Goal: Task Accomplishment & Management: Use online tool/utility

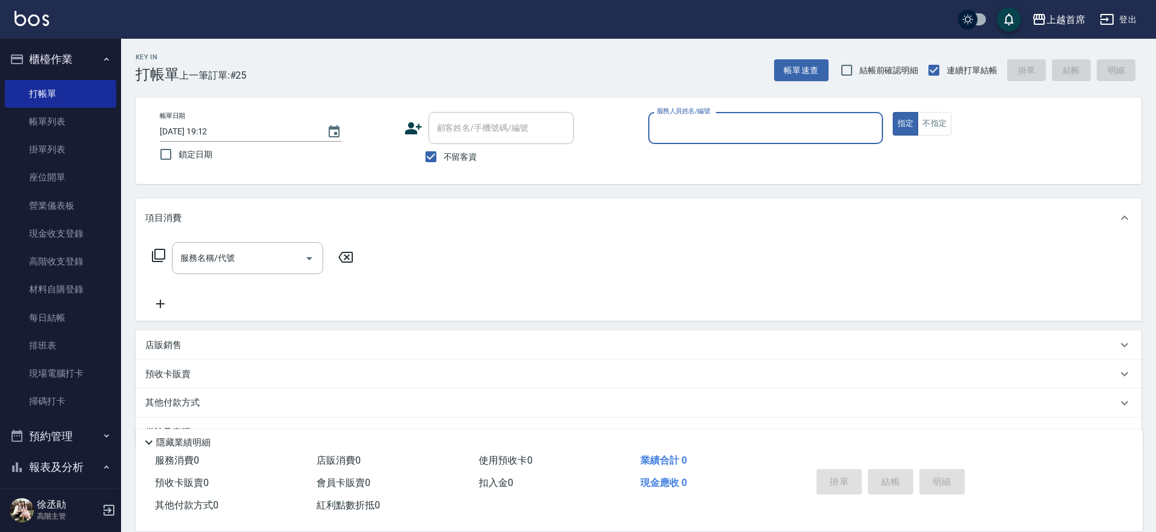
click at [69, 69] on button "櫃檯作業" at bounding box center [60, 59] width 111 height 31
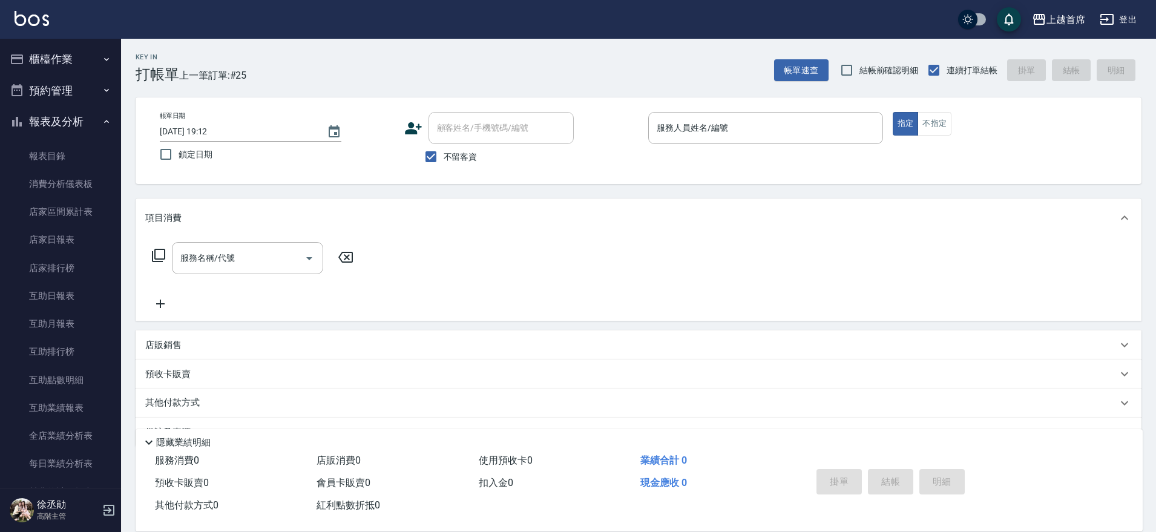
click at [84, 31] on div "上越首席 登出" at bounding box center [578, 19] width 1156 height 39
click at [85, 60] on button "櫃檯作業" at bounding box center [60, 59] width 111 height 31
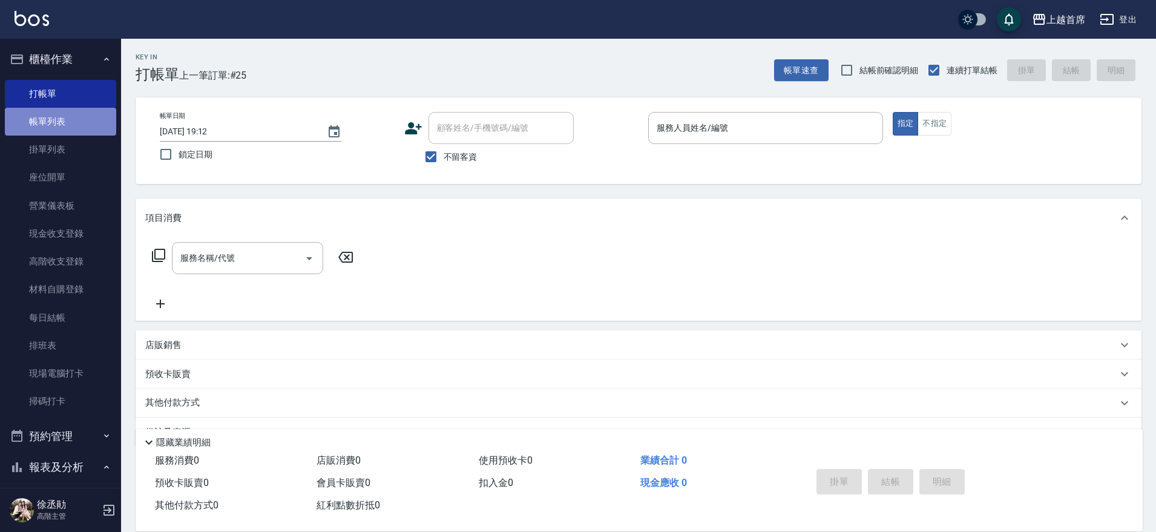
click at [83, 112] on link "帳單列表" at bounding box center [60, 122] width 111 height 28
click at [80, 96] on link "打帳單" at bounding box center [60, 94] width 111 height 28
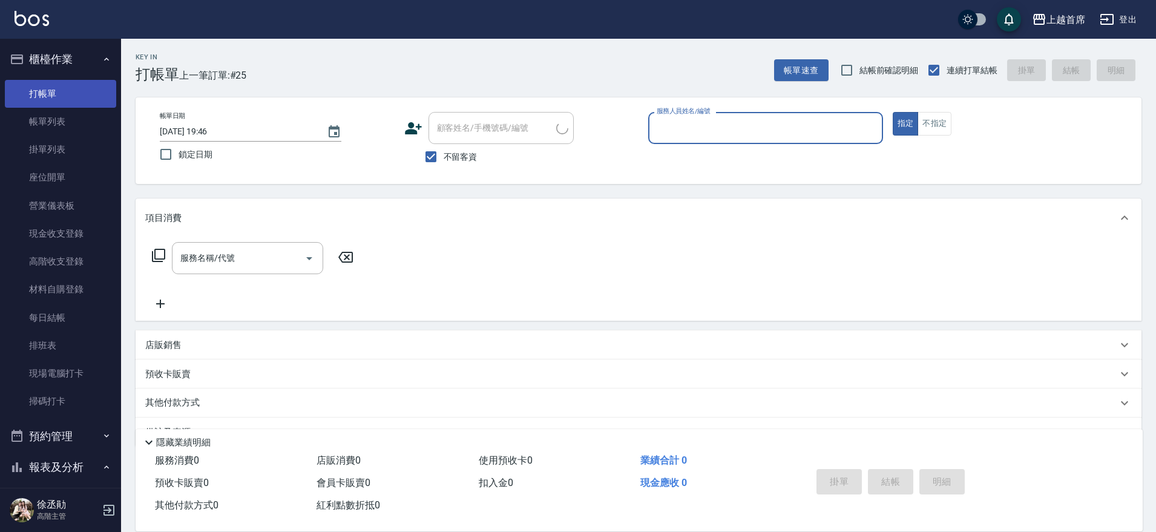
click at [54, 85] on link "打帳單" at bounding box center [60, 94] width 111 height 28
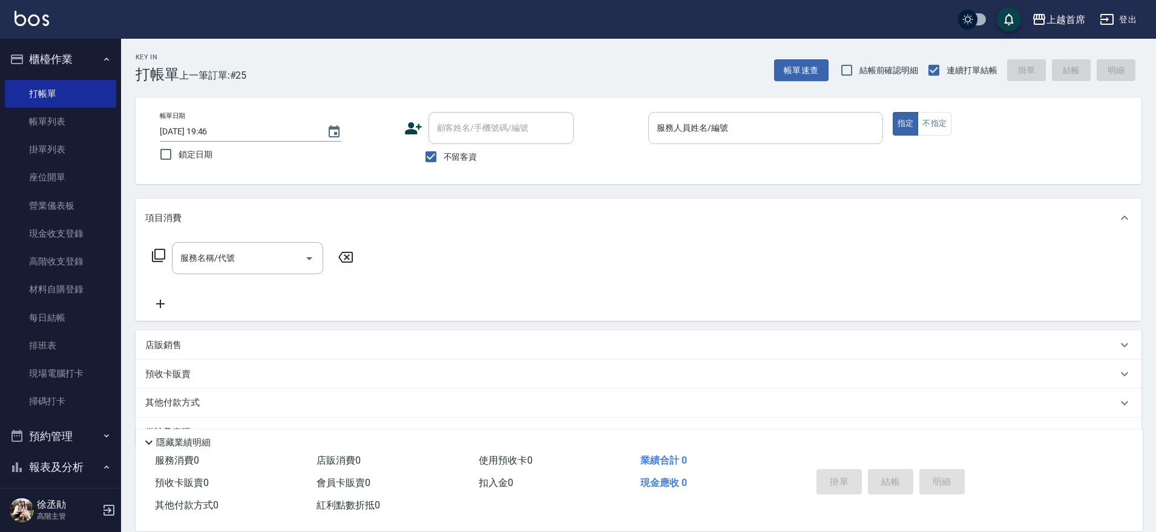
click at [712, 138] on input "服務人員姓名/編號" at bounding box center [766, 127] width 224 height 21
click at [710, 134] on input "服務人員姓名/編號" at bounding box center [766, 127] width 224 height 21
click at [707, 133] on input "服務人員姓名/編號" at bounding box center [766, 127] width 224 height 21
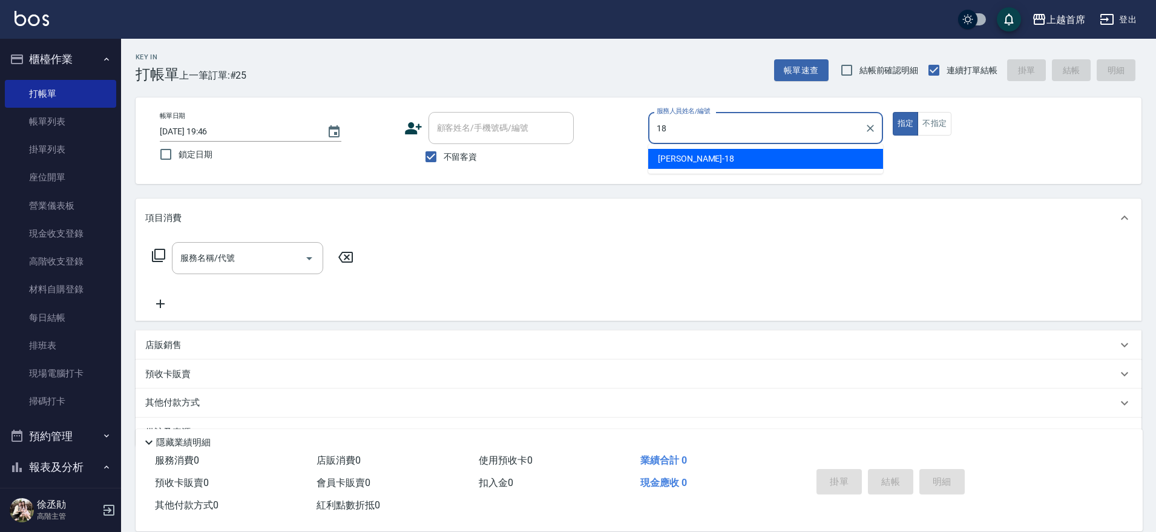
type input "Linda-18"
type button "true"
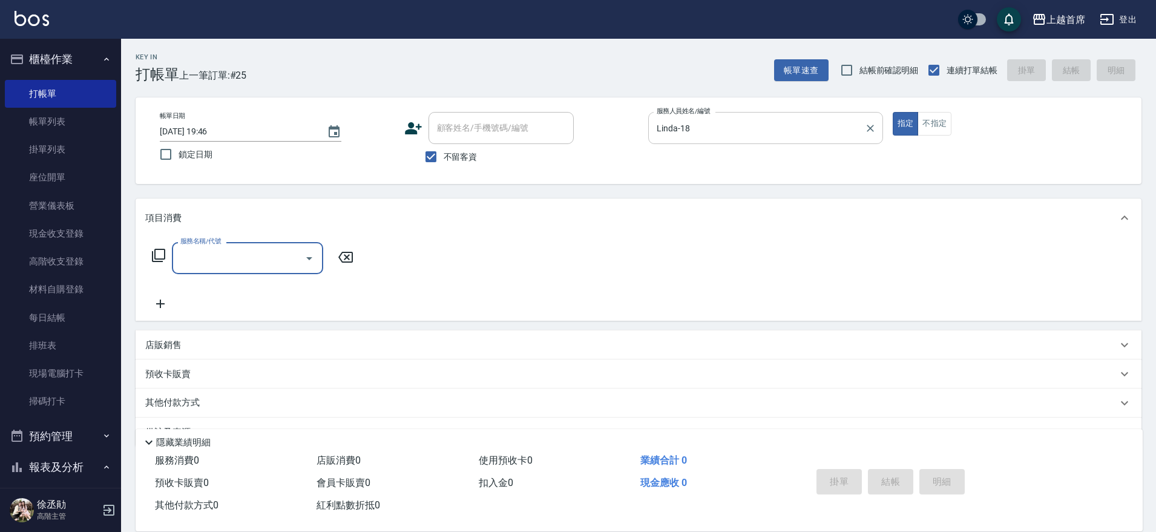
type input "4"
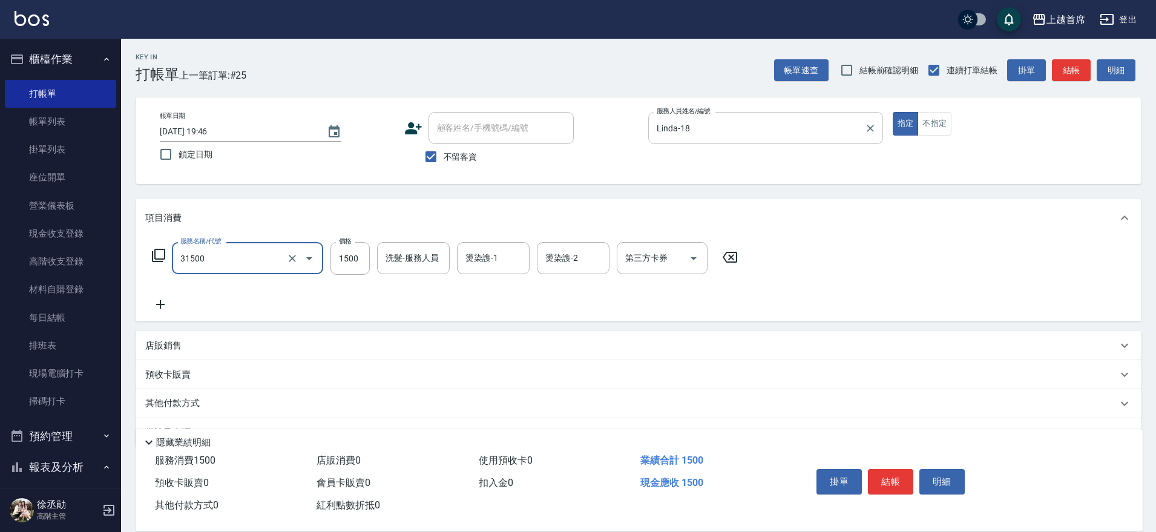
type input "燙髮1500(31500)"
click at [361, 257] on input "149" at bounding box center [349, 258] width 39 height 33
type input "1499"
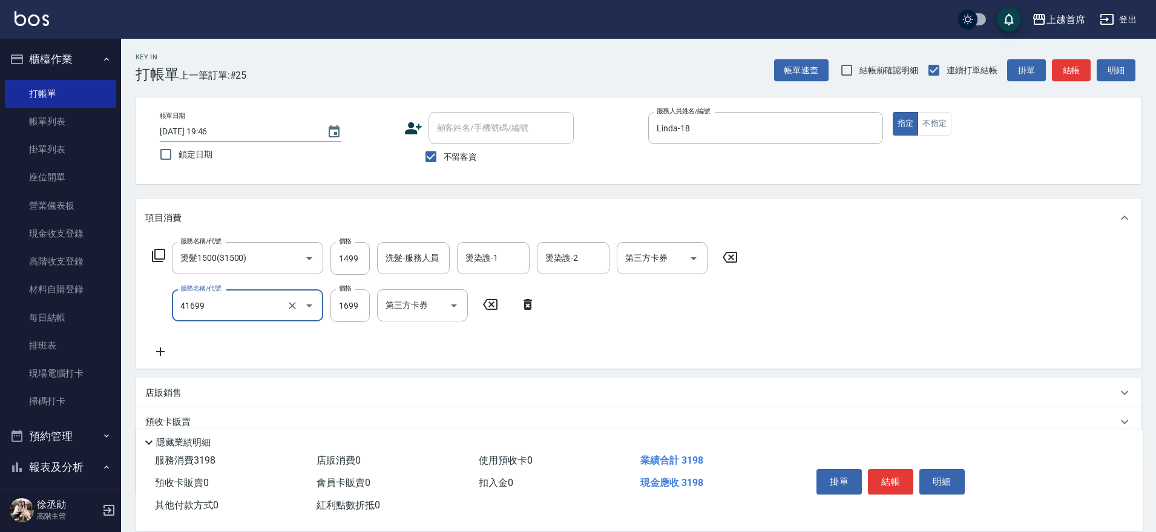
type input "染髮長髮(41699)"
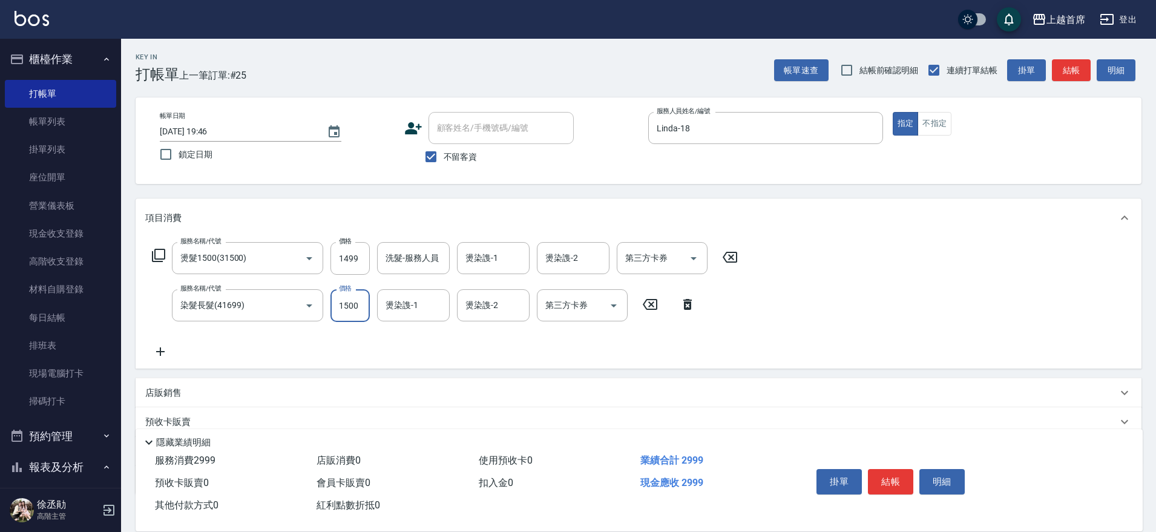
type input "1500"
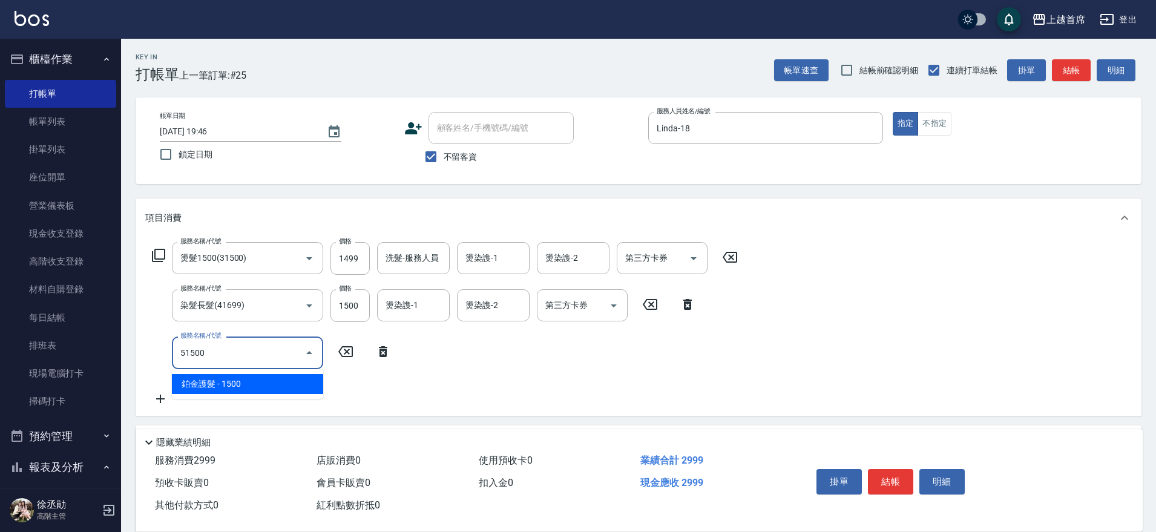
type input "鉑金護髮(51500)"
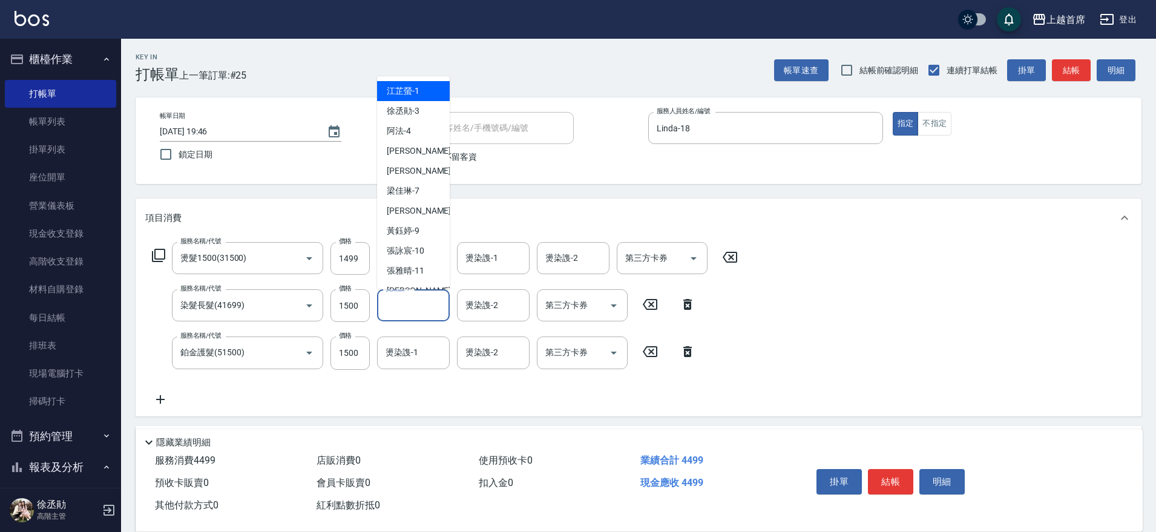
click at [397, 301] on input "燙染謢-1" at bounding box center [413, 305] width 62 height 21
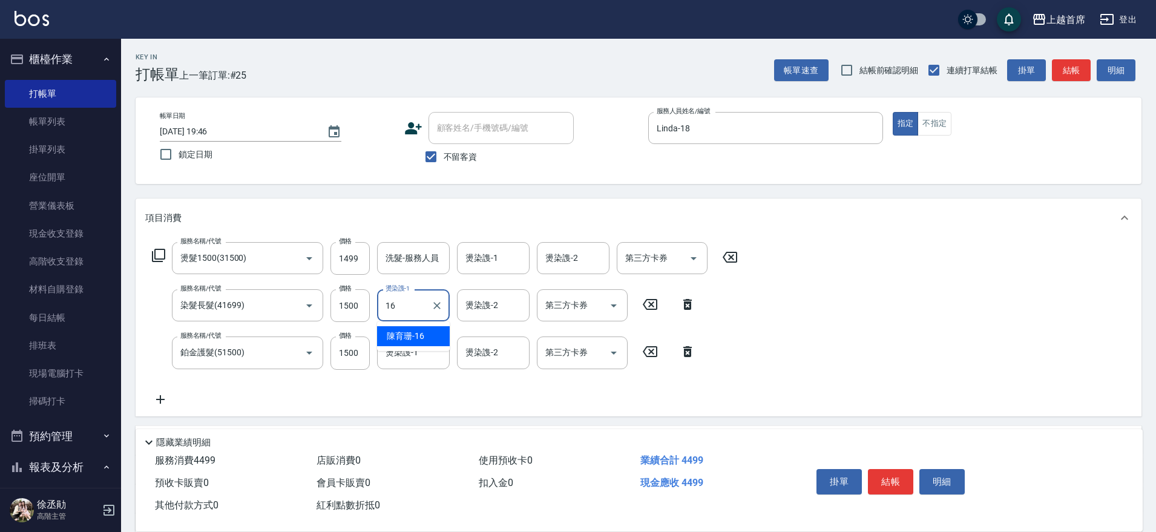
type input "[PERSON_NAME]-16"
click at [349, 295] on input "1500" at bounding box center [349, 305] width 39 height 33
click at [359, 306] on input "1500" at bounding box center [349, 305] width 39 height 33
type input "1599"
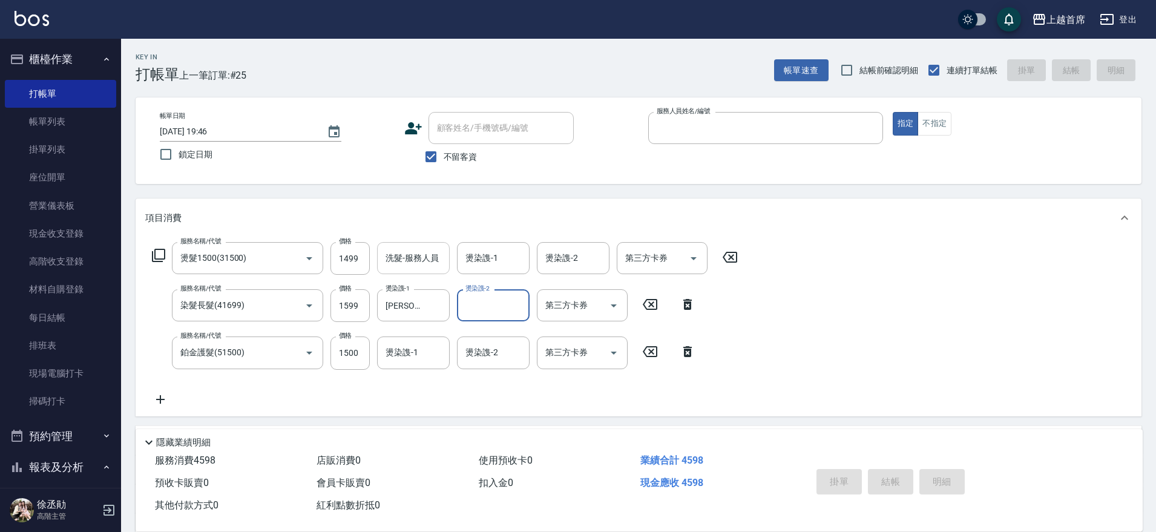
type input "[DATE] 19:47"
type input "1"
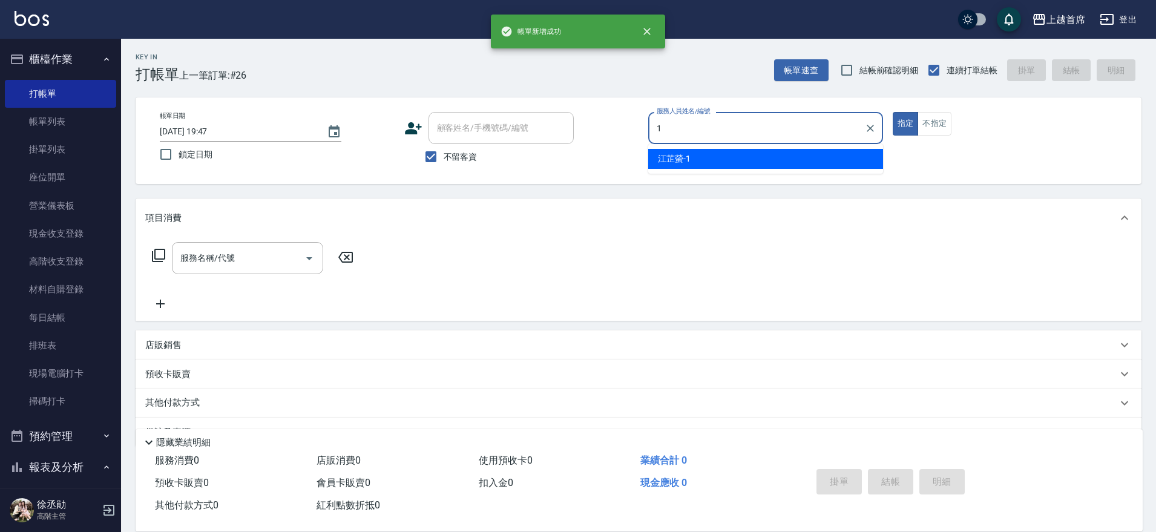
type input "[PERSON_NAME]-1"
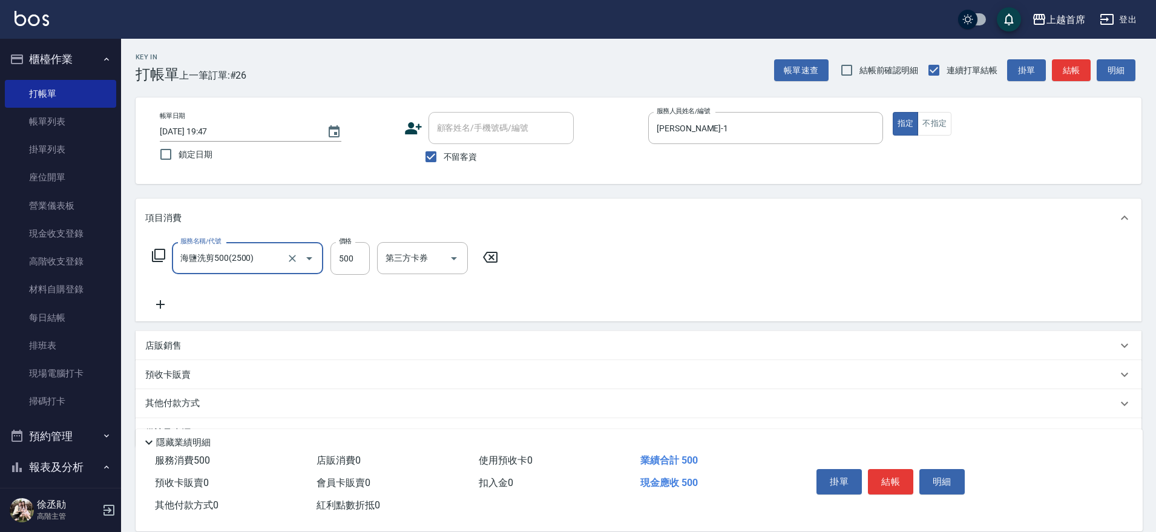
type input "海鹽洗剪500(2500)"
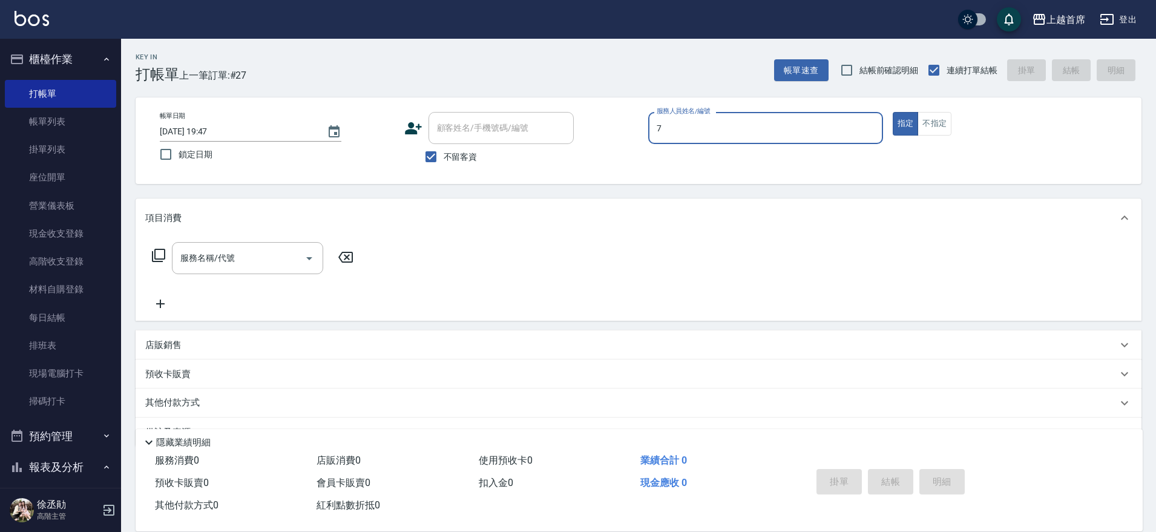
type input "[PERSON_NAME]-7"
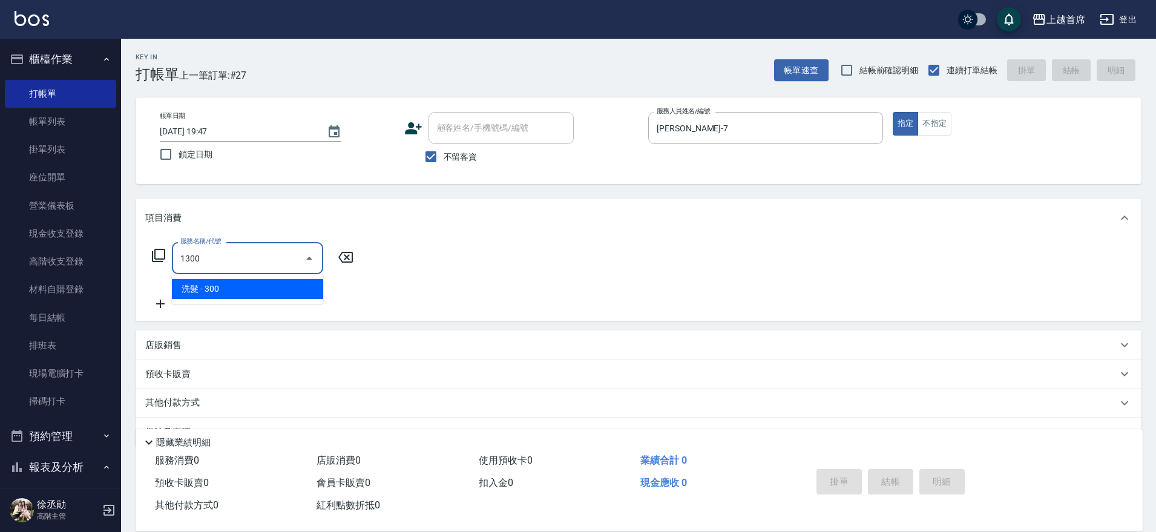
type input "洗髮(1300)"
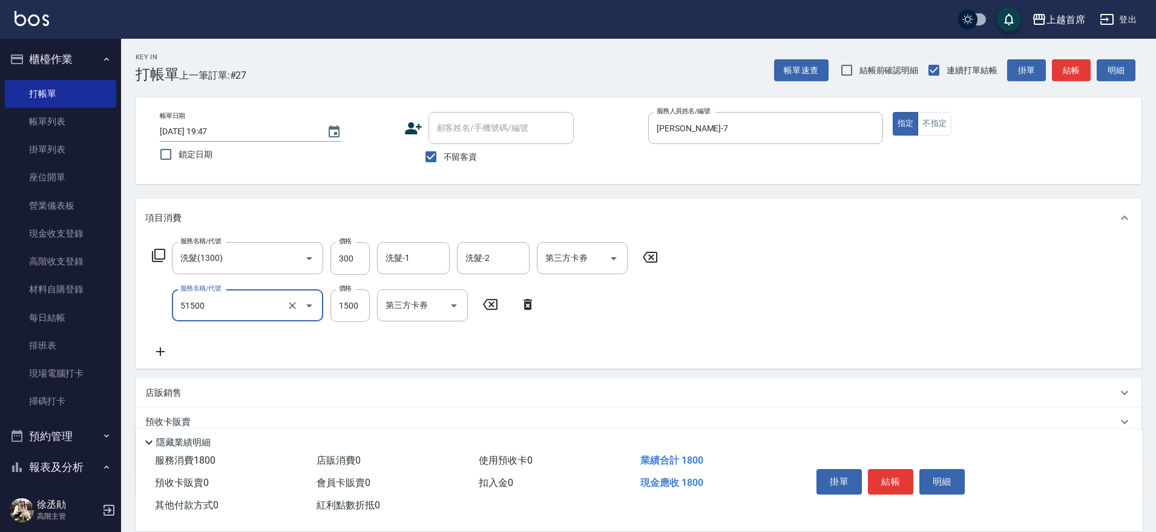
type input "鉑金護髮(51500)"
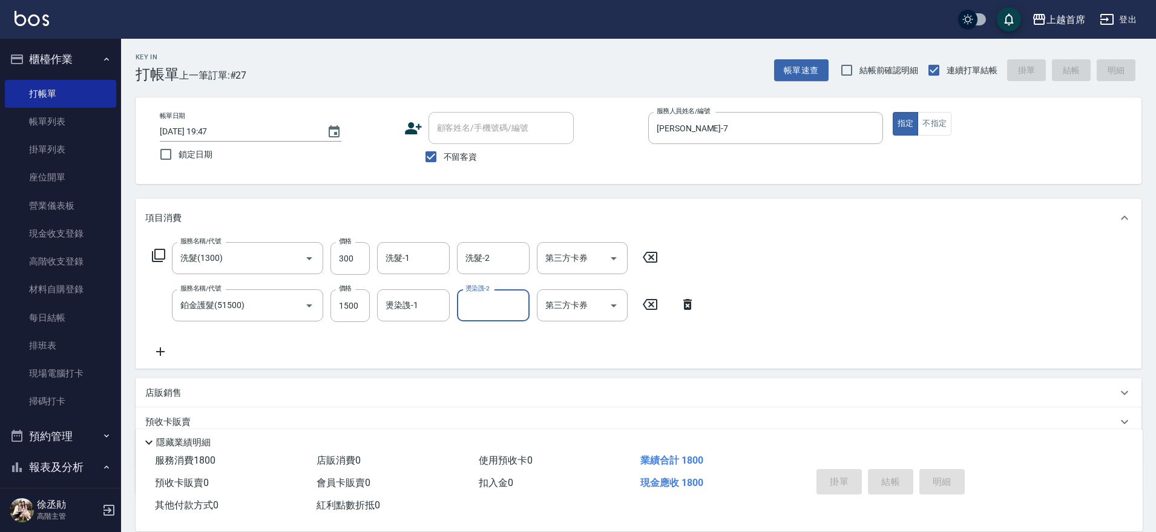
type input "[DATE] 19:48"
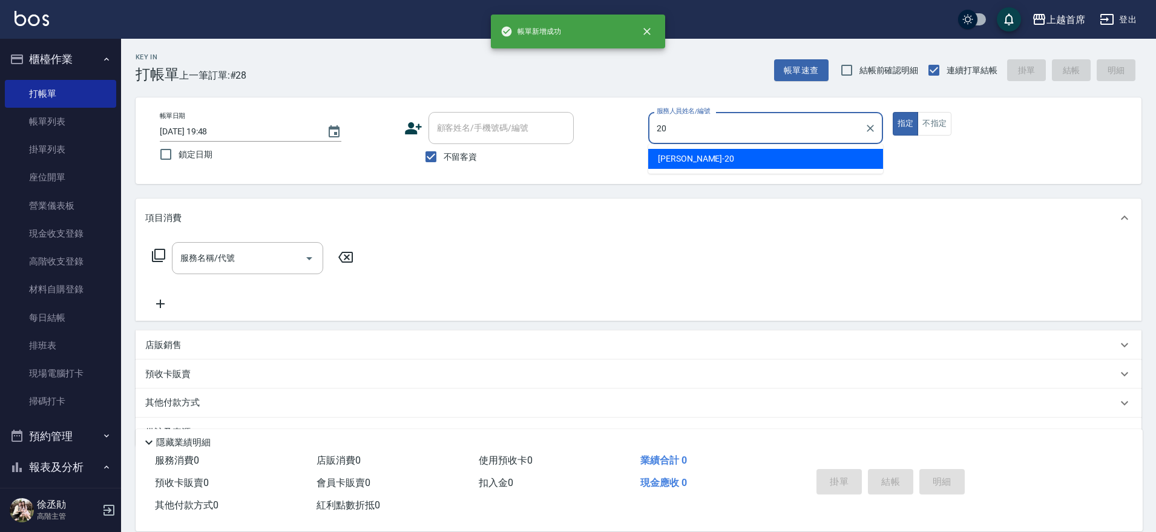
type input "[PERSON_NAME]-20"
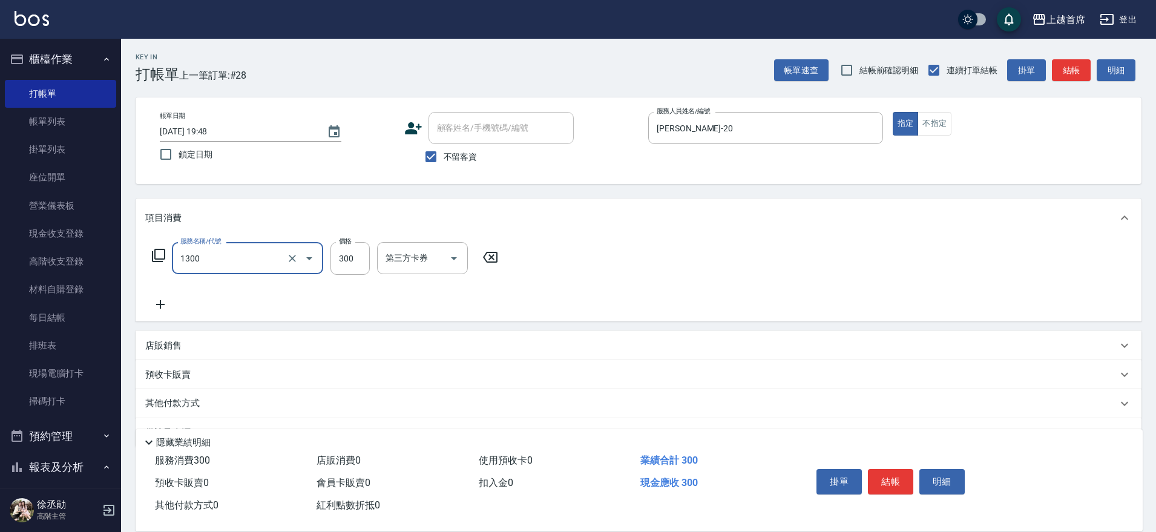
type input "洗髮(1300)"
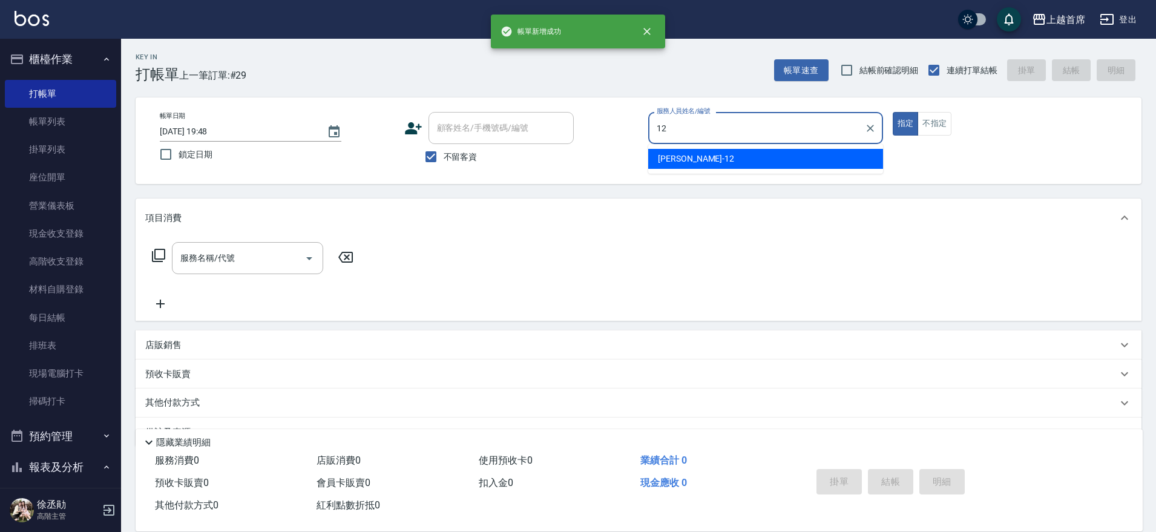
type input "[PERSON_NAME]-12"
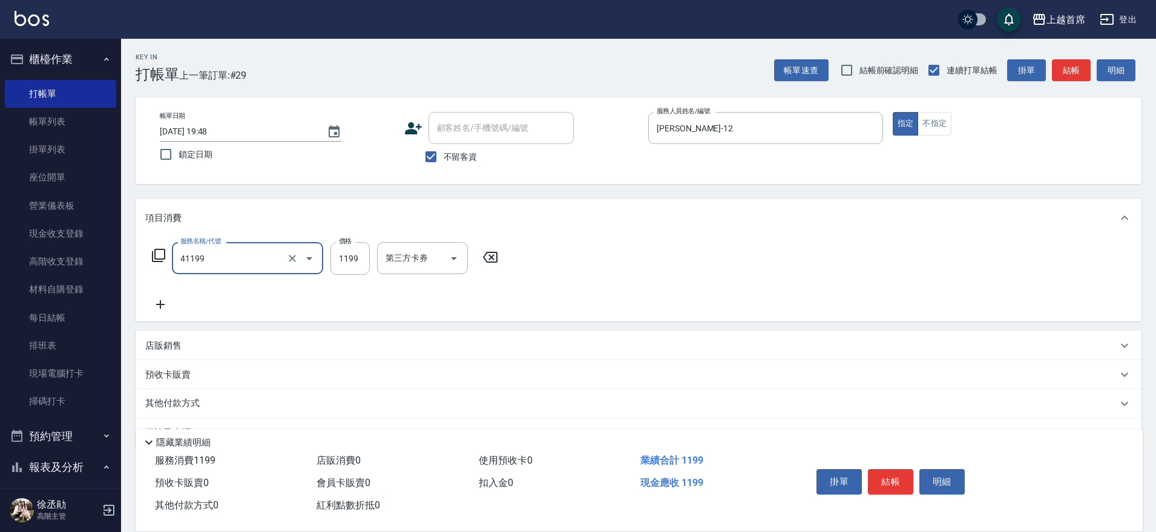
type input "長髮染髮(41199)"
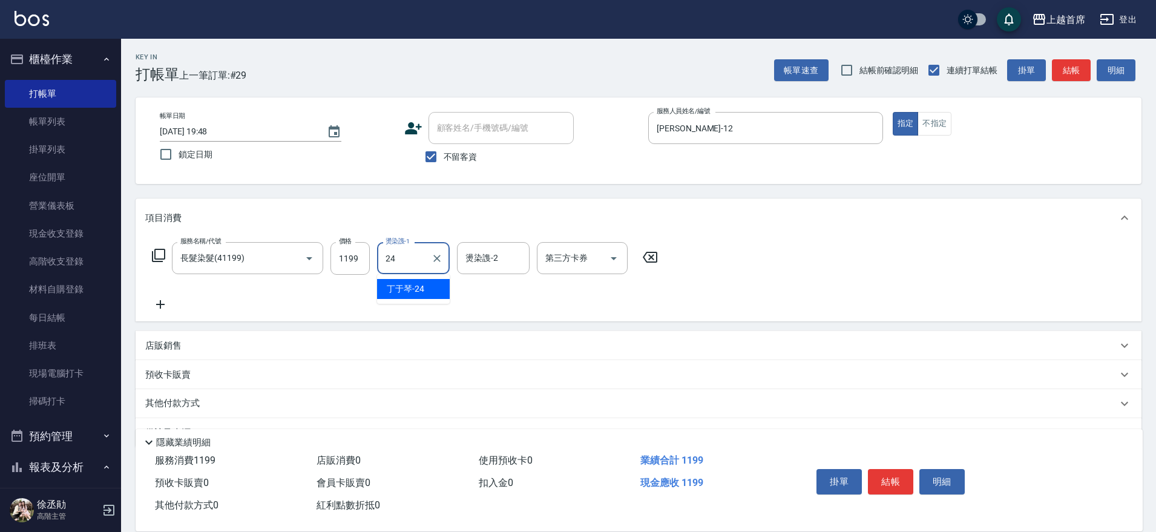
type input "[PERSON_NAME]-24"
click at [443, 261] on button "Clear" at bounding box center [436, 258] width 17 height 17
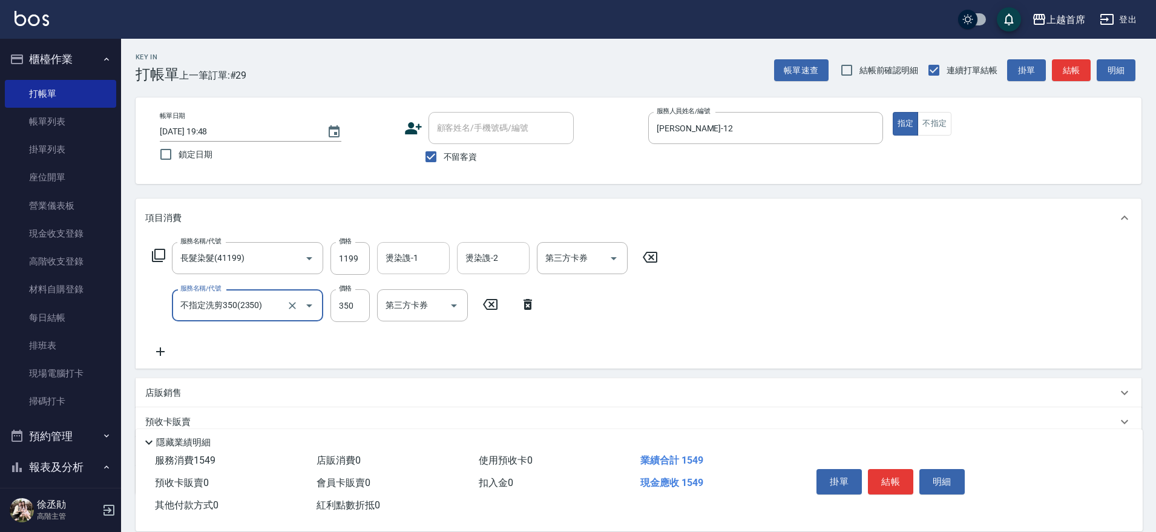
type input "不指定洗剪350(2350)"
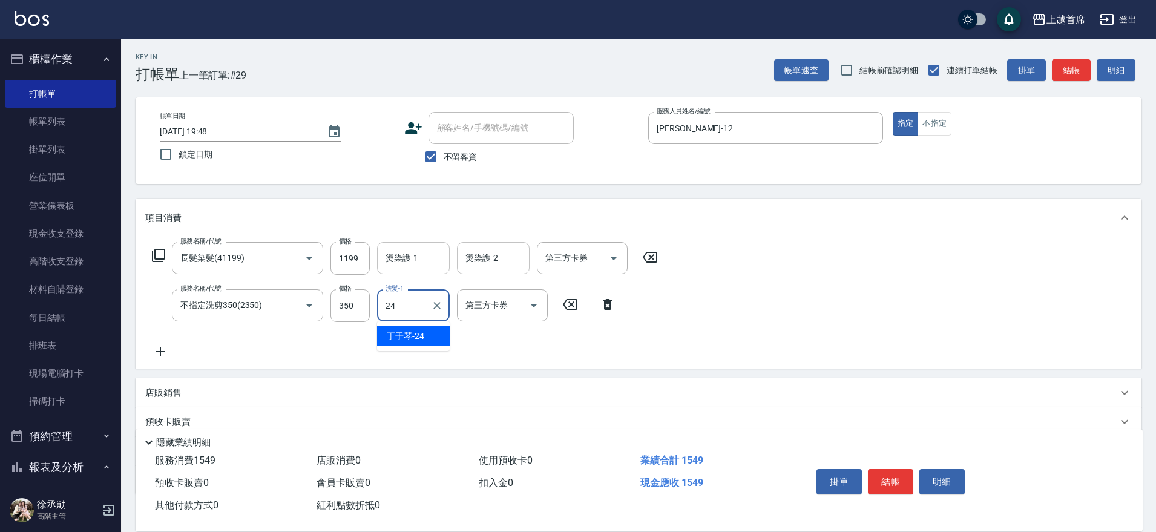
type input "[PERSON_NAME]-24"
click at [368, 264] on input "1199" at bounding box center [349, 258] width 39 height 33
click at [363, 262] on input "1199" at bounding box center [349, 258] width 39 height 33
type input "849"
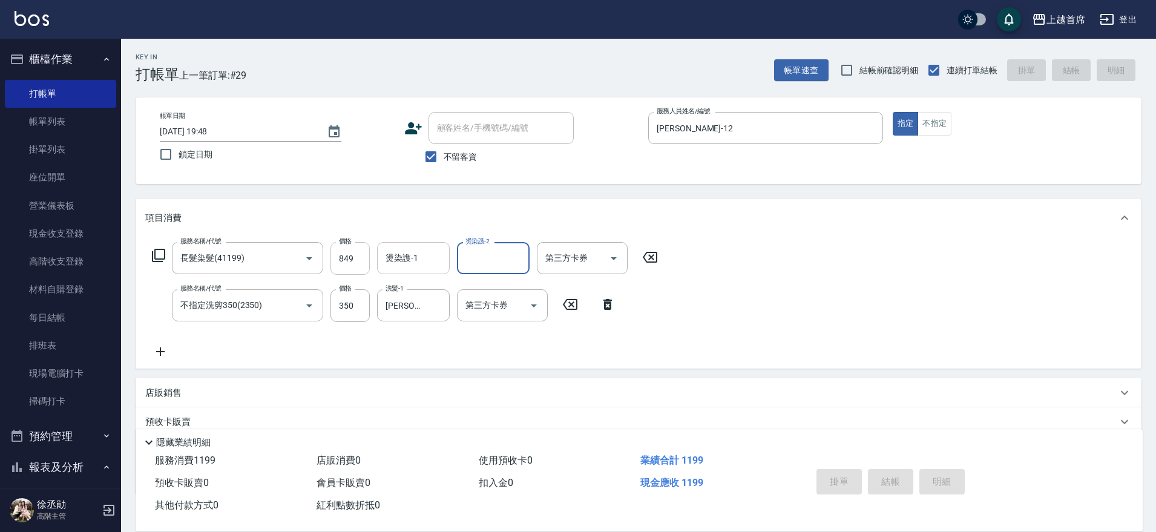
type input "[DATE] 19:49"
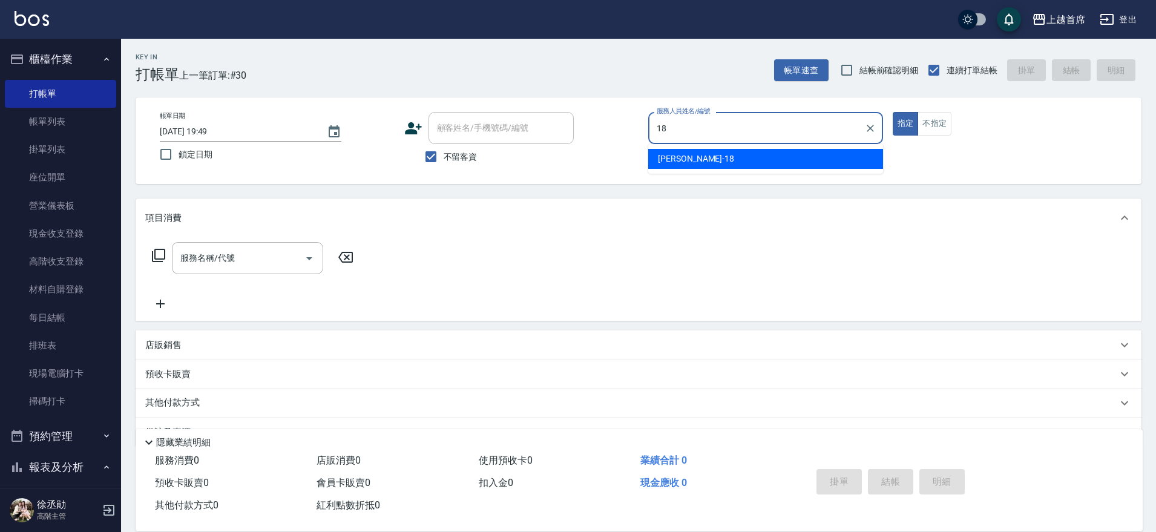
type input "Linda-18"
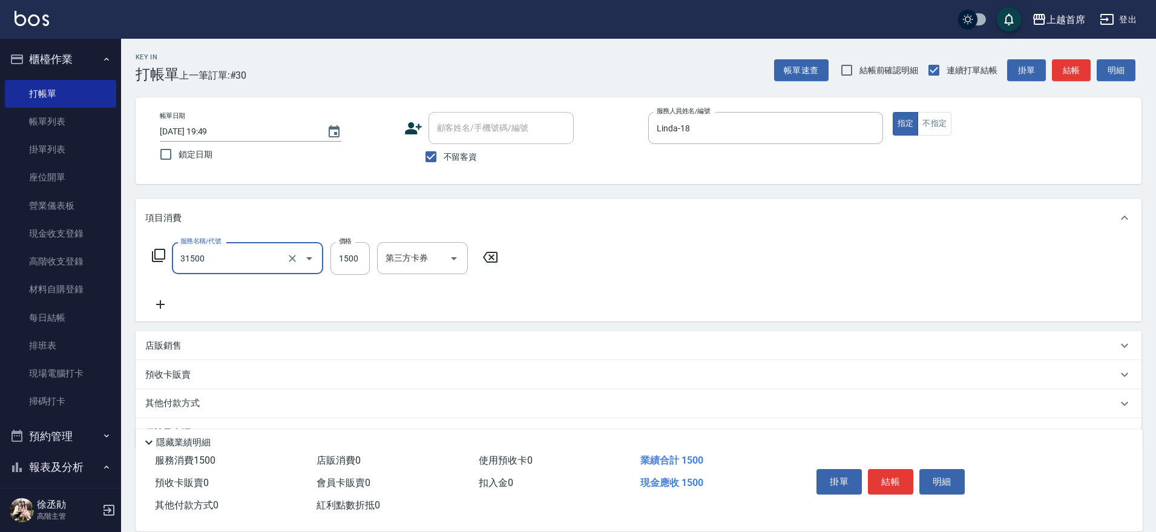
type input "燙髮1500(31500)"
type input "1499"
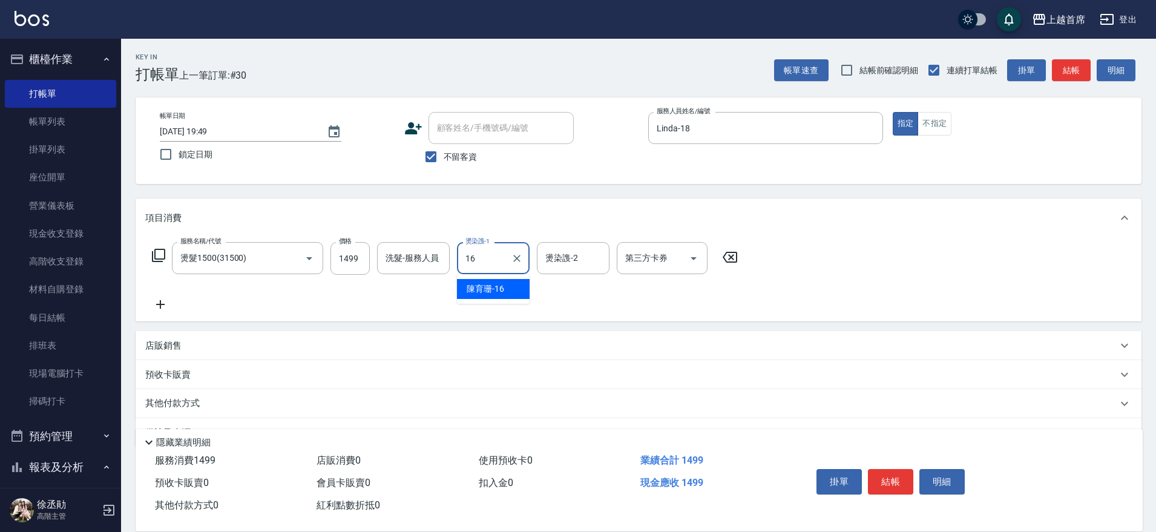
type input "[PERSON_NAME]-16"
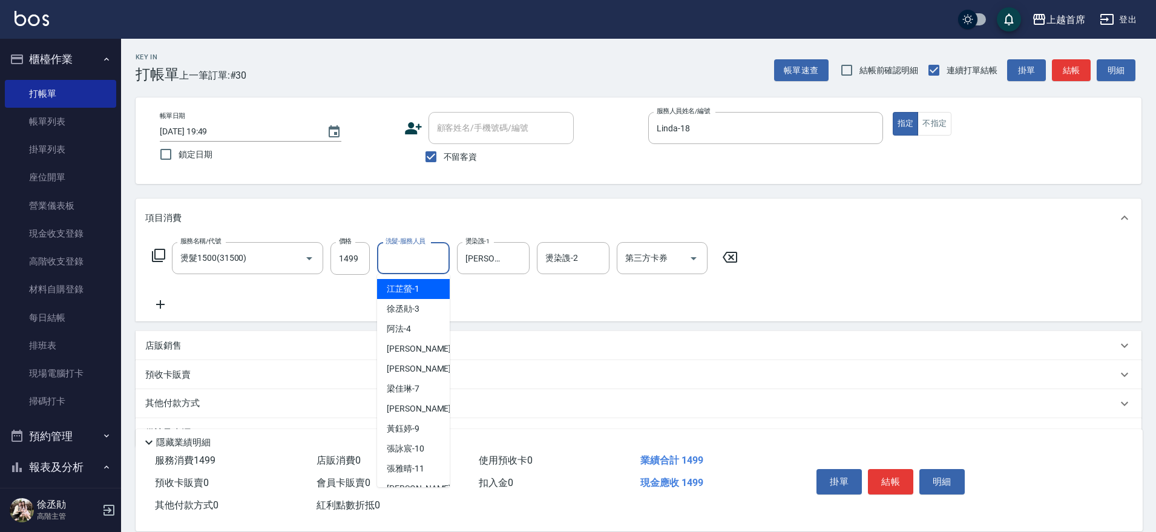
click at [413, 252] on div "洗髮-服務人員 洗髮-服務人員" at bounding box center [413, 258] width 73 height 32
type input "[PERSON_NAME]-16"
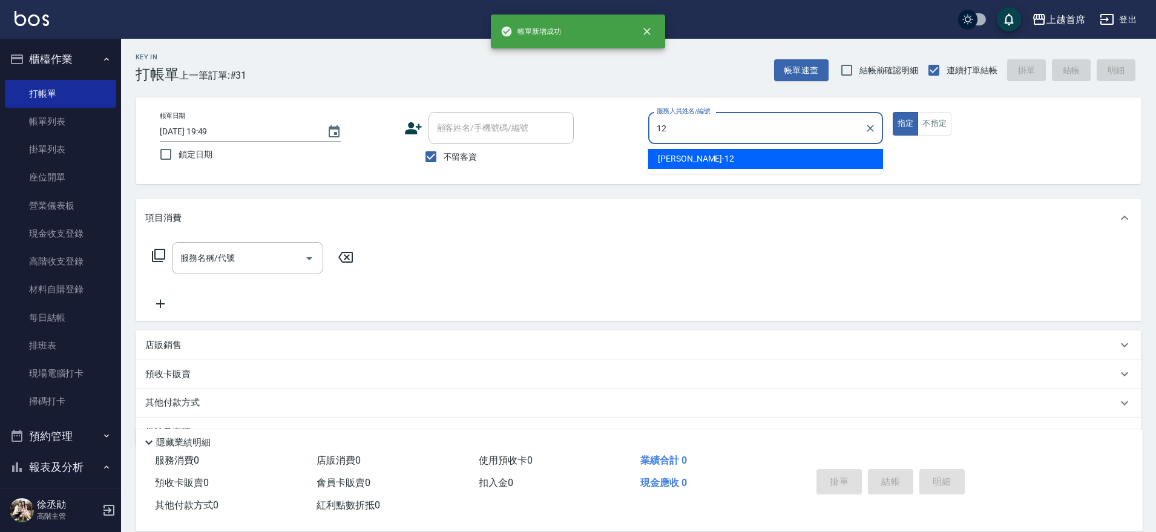
type input "[PERSON_NAME]-12"
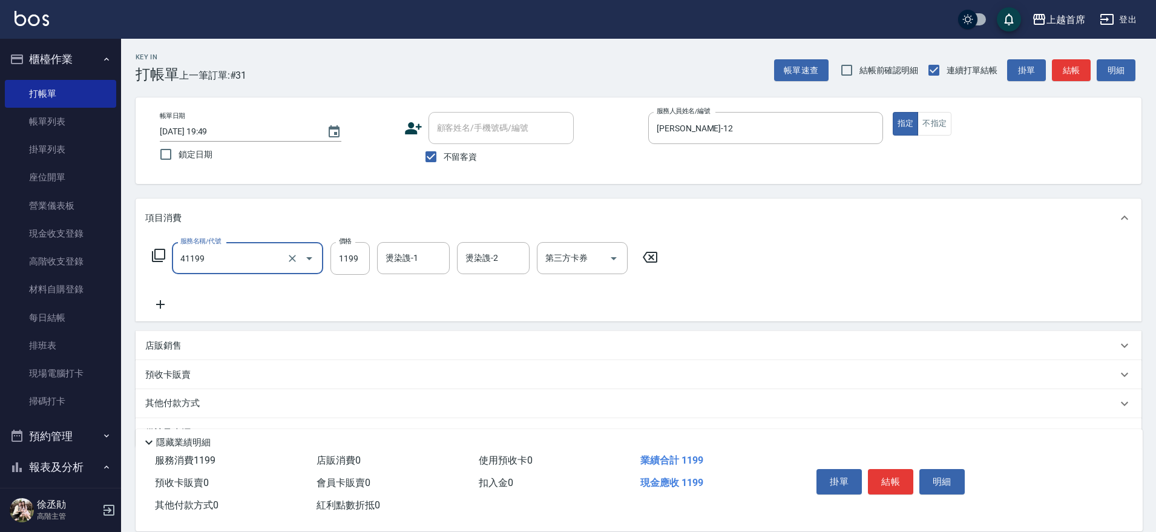
type input "長髮染髮(41199)"
type input "5"
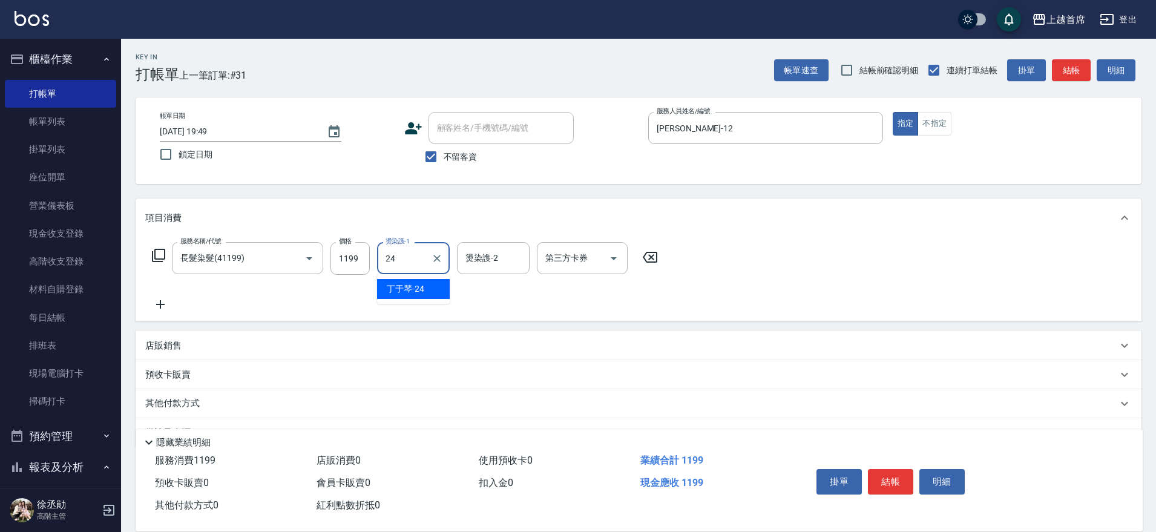
type input "[PERSON_NAME]-24"
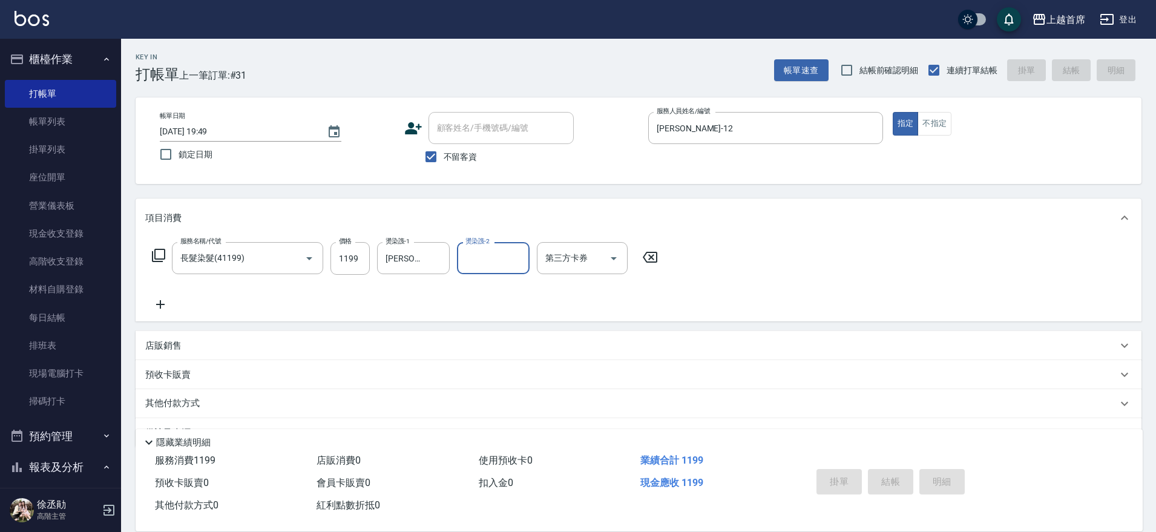
type input "[DATE] 19:50"
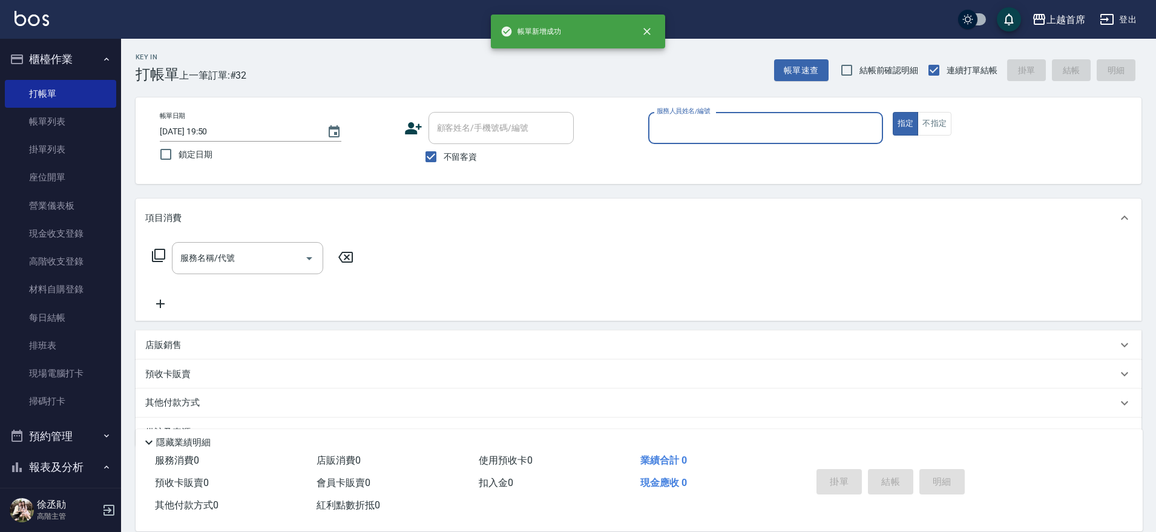
click at [88, 54] on button "櫃檯作業" at bounding box center [60, 59] width 111 height 31
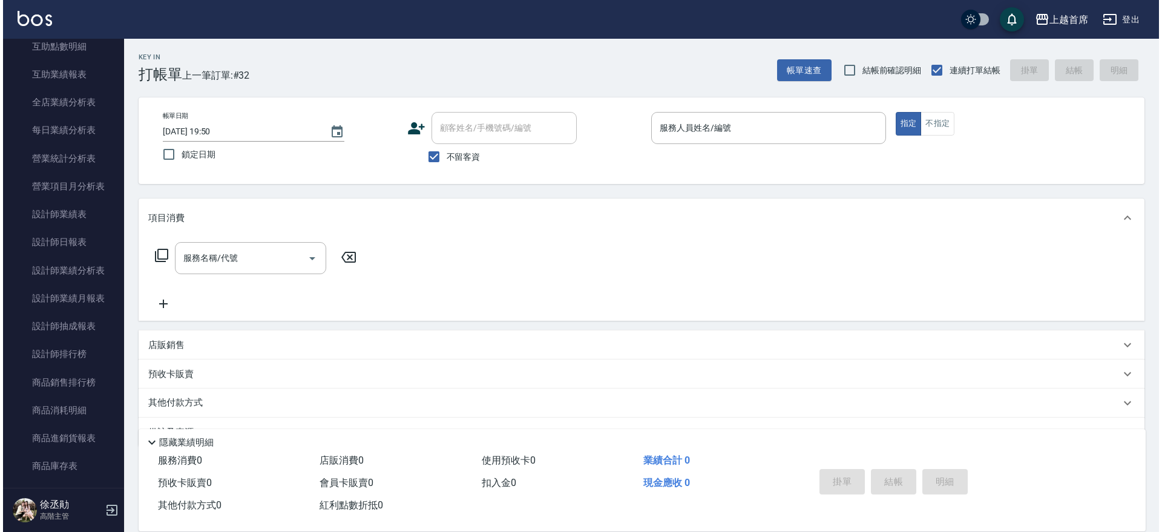
scroll to position [369, 0]
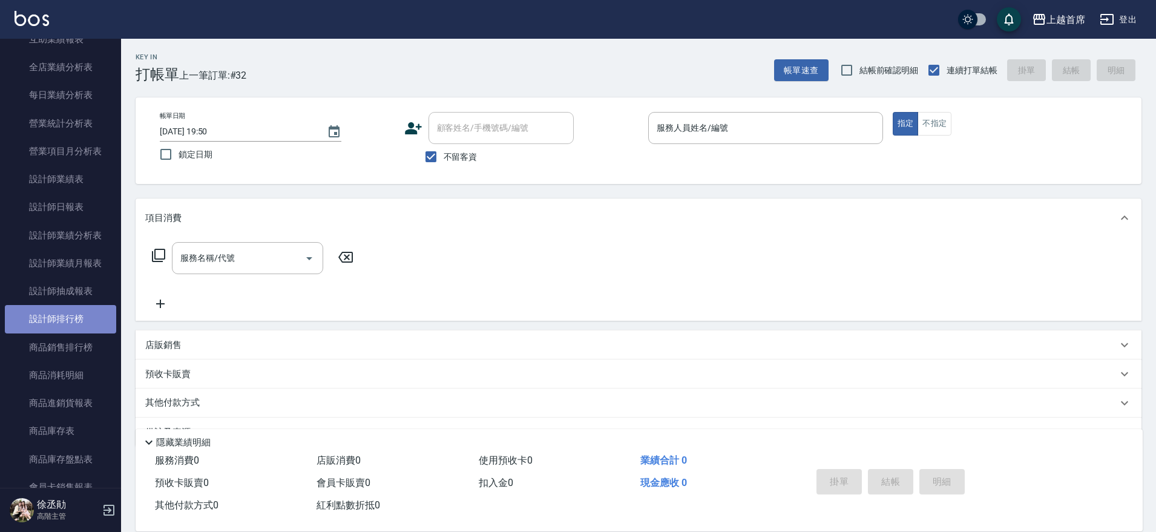
click at [93, 316] on link "設計師排行榜" at bounding box center [60, 319] width 111 height 28
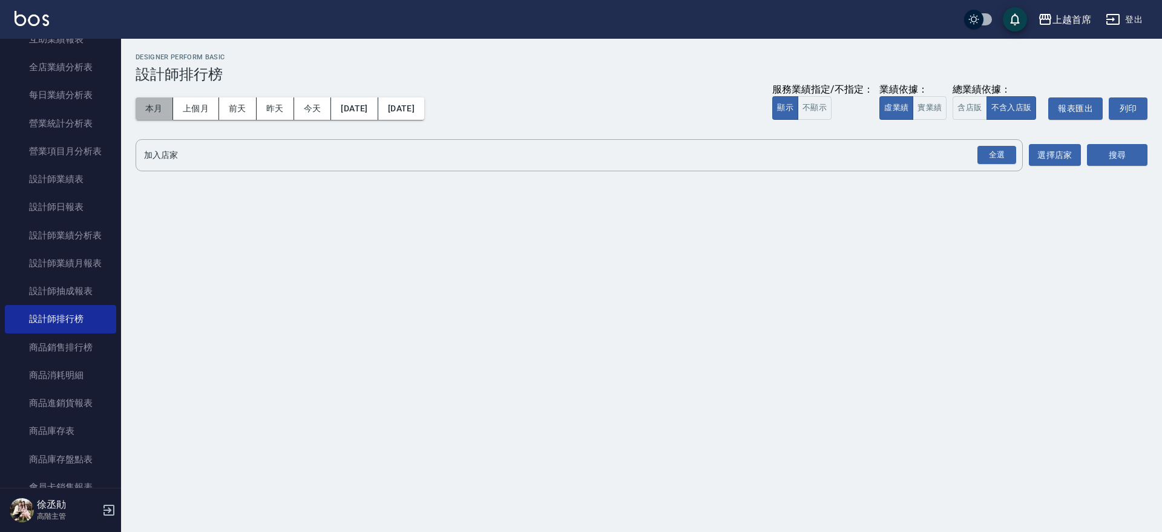
click at [153, 114] on button "本月" at bounding box center [155, 108] width 38 height 22
click at [931, 108] on button "實業績" at bounding box center [930, 108] width 34 height 24
click at [994, 154] on div "全選" at bounding box center [996, 155] width 39 height 19
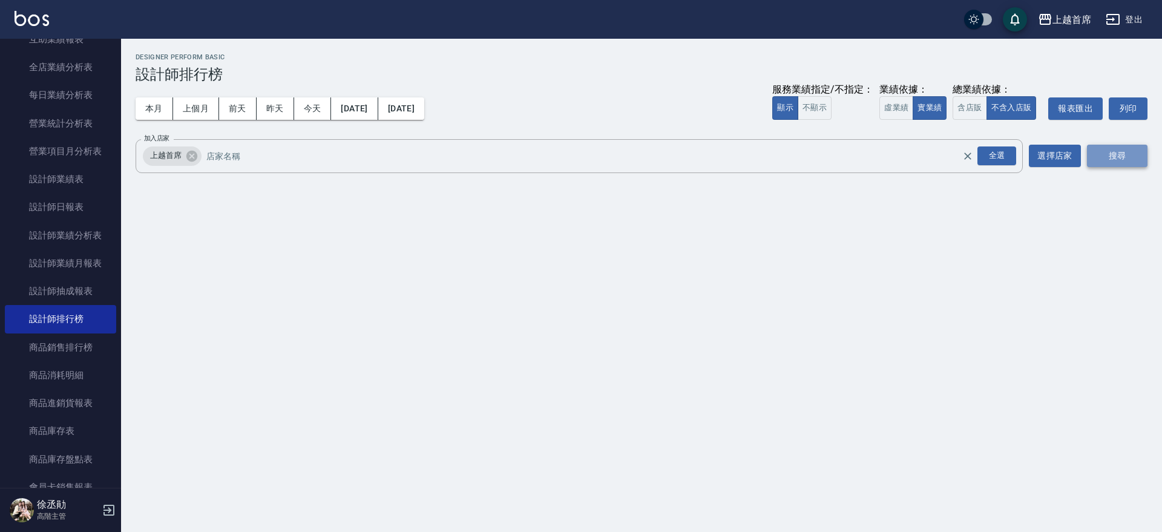
drag, startPoint x: 1130, startPoint y: 160, endPoint x: 1103, endPoint y: 164, distance: 27.5
click at [1129, 162] on button "搜尋" at bounding box center [1117, 156] width 61 height 22
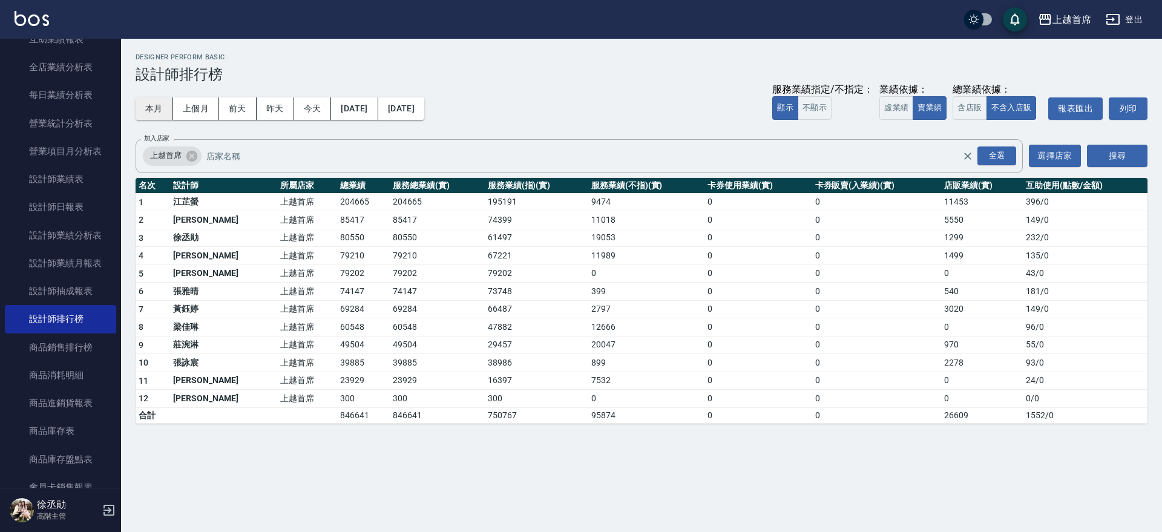
click at [164, 108] on button "本月" at bounding box center [155, 108] width 38 height 22
click at [310, 113] on button "今天" at bounding box center [313, 108] width 38 height 22
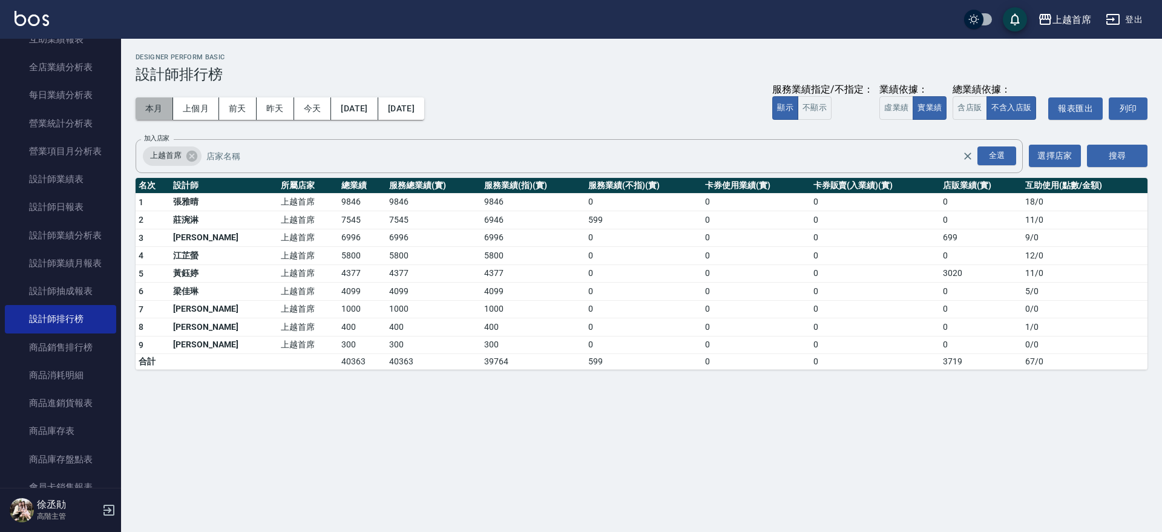
click at [164, 117] on button "本月" at bounding box center [155, 108] width 38 height 22
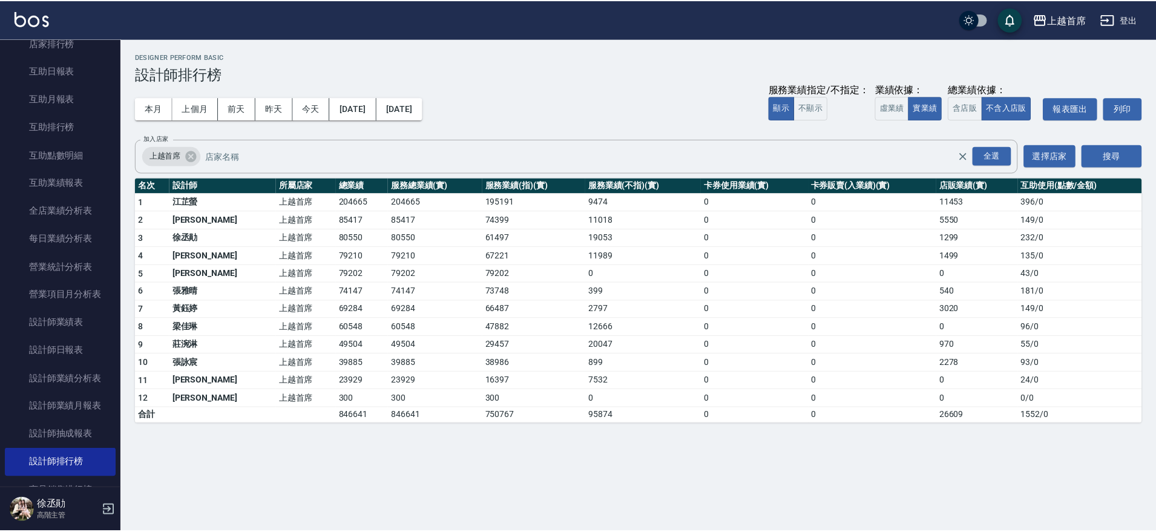
scroll to position [228, 0]
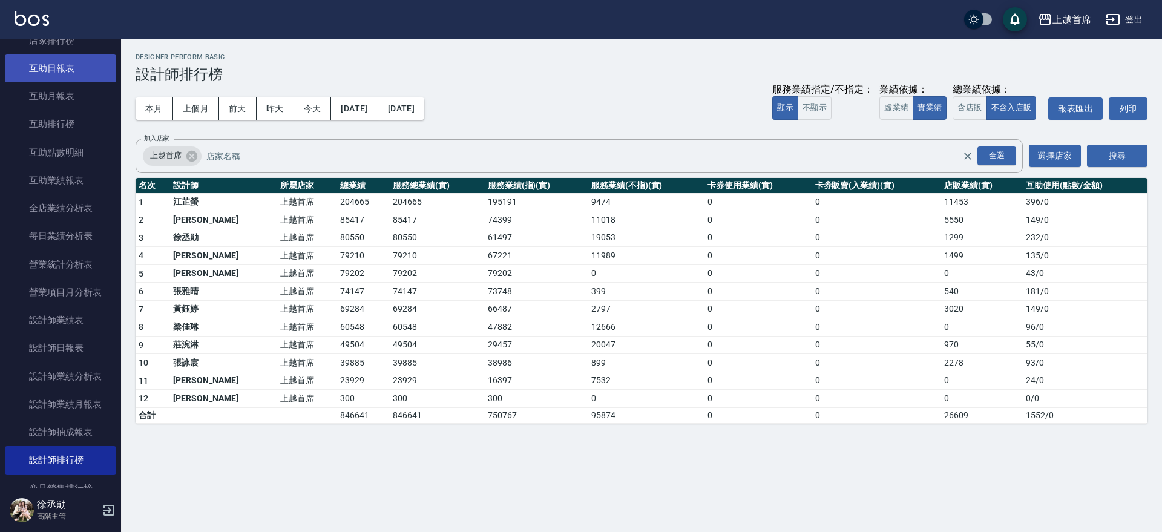
click at [67, 60] on link "互助日報表" at bounding box center [60, 68] width 111 height 28
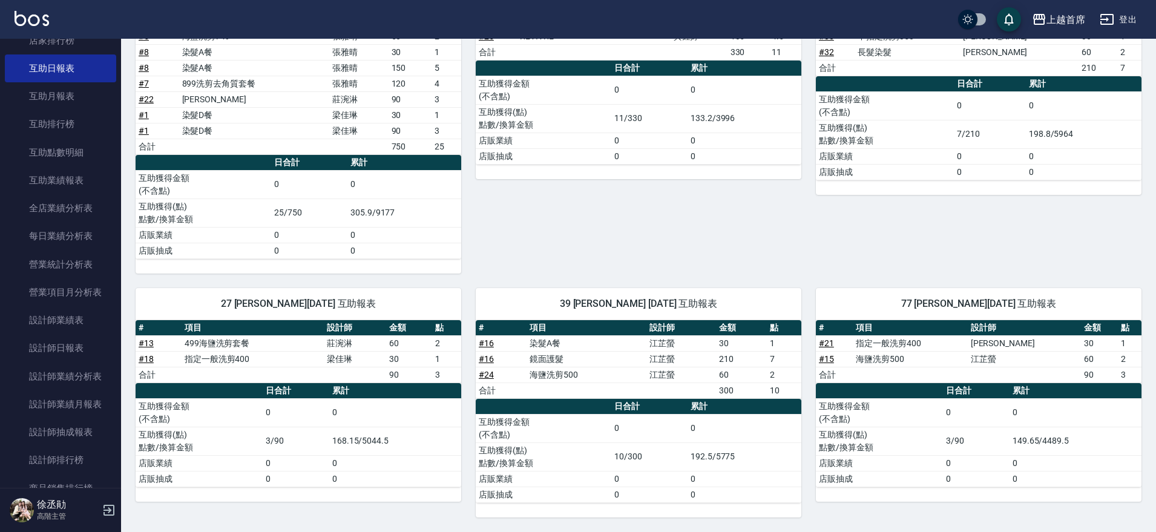
scroll to position [67, 0]
